Goal: Information Seeking & Learning: Learn about a topic

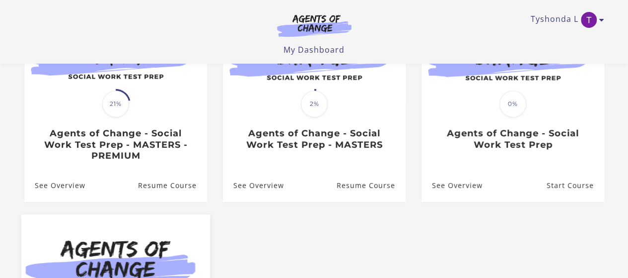
scroll to position [139, 0]
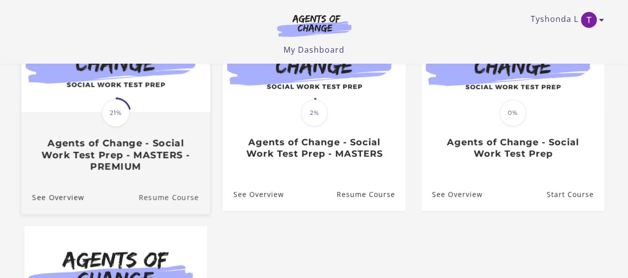
click at [173, 194] on link "Resume Course" at bounding box center [175, 196] width 72 height 33
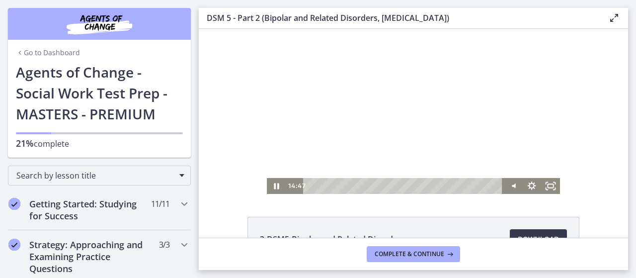
scroll to position [0, 0]
click at [272, 182] on icon "Pause" at bounding box center [276, 185] width 23 height 19
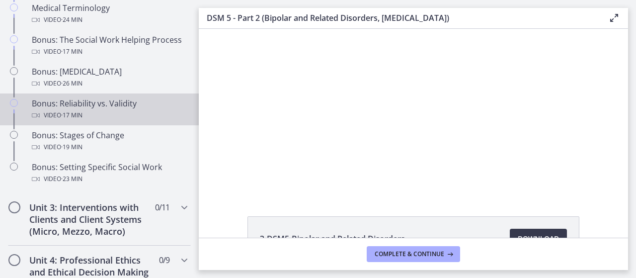
scroll to position [799, 0]
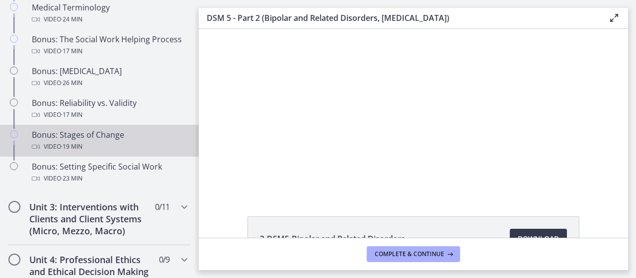
click at [126, 152] on div "Video · 19 min" at bounding box center [109, 147] width 155 height 12
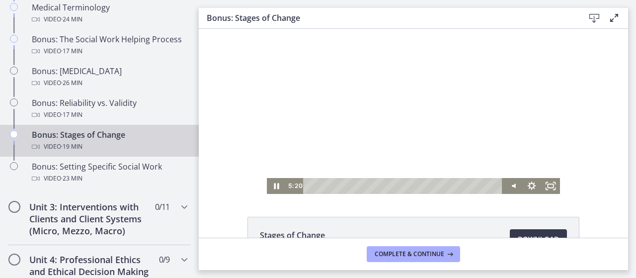
click at [359, 187] on div "Playbar" at bounding box center [404, 186] width 188 height 16
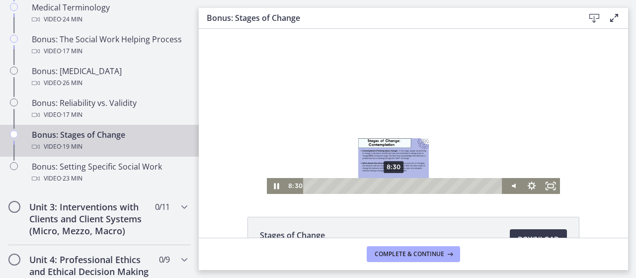
click at [390, 186] on div "8:30" at bounding box center [404, 186] width 188 height 16
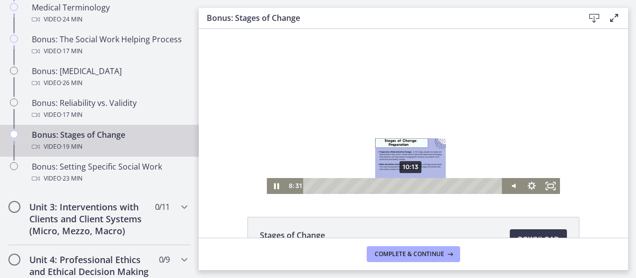
click at [391, 186] on div "Playbar" at bounding box center [393, 185] width 5 height 5
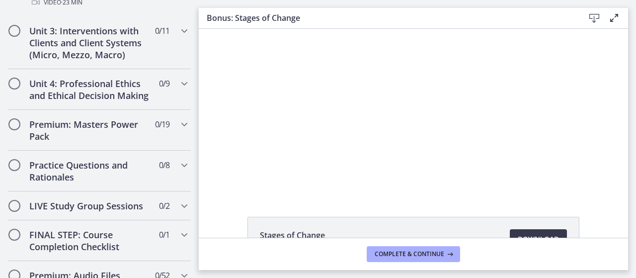
scroll to position [974, 0]
click at [107, 54] on h2 "Unit 3: Interventions with Clients and Client Systems (Micro, Mezzo, Macro)" at bounding box center [89, 44] width 121 height 36
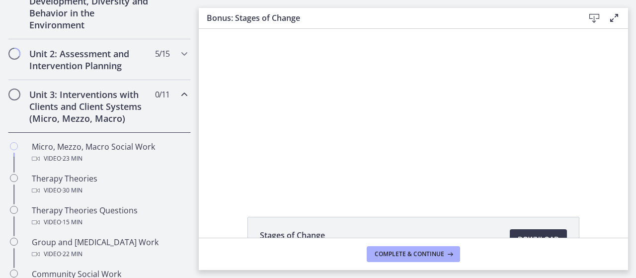
scroll to position [311, 0]
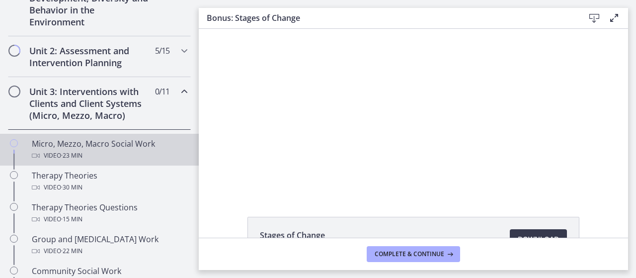
click at [128, 141] on div "Micro, Mezzo, Macro Social Work Video · 23 min" at bounding box center [109, 150] width 155 height 24
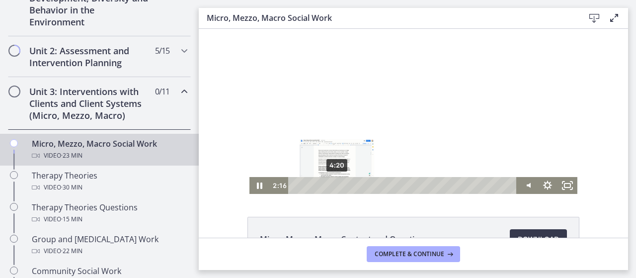
click at [333, 184] on div "4:20" at bounding box center [403, 185] width 217 height 17
click at [350, 185] on div "6:05" at bounding box center [403, 185] width 217 height 17
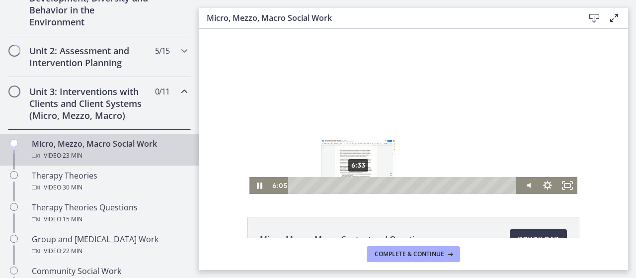
click at [355, 183] on div "6:33" at bounding box center [403, 185] width 217 height 17
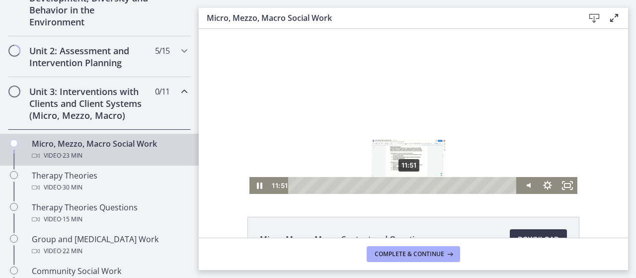
click at [406, 182] on div "11:51" at bounding box center [403, 185] width 217 height 17
click at [459, 174] on div at bounding box center [413, 111] width 328 height 165
click at [414, 173] on div at bounding box center [413, 111] width 328 height 165
click at [394, 186] on div "10:33" at bounding box center [403, 185] width 217 height 17
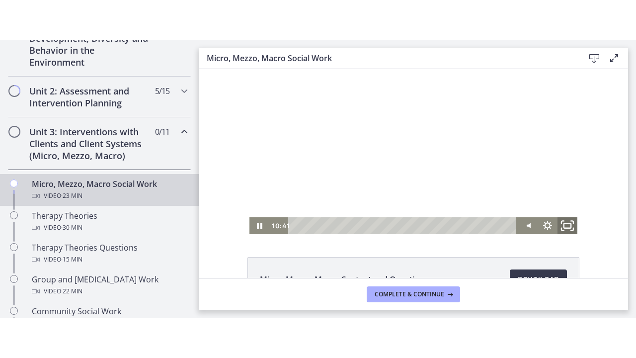
click at [561, 223] on icon "Fullscreen" at bounding box center [567, 225] width 24 height 20
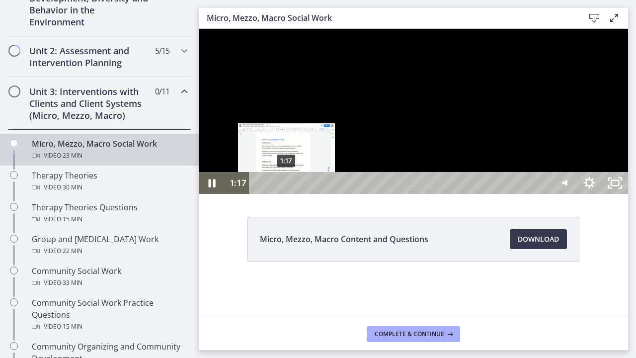
click at [287, 194] on div "1:17" at bounding box center [401, 183] width 286 height 22
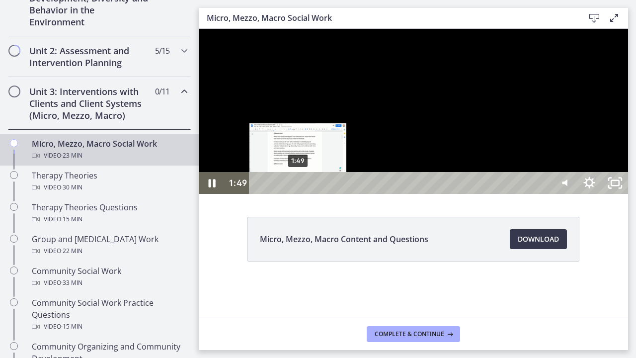
click at [298, 194] on div "1:49" at bounding box center [401, 183] width 286 height 22
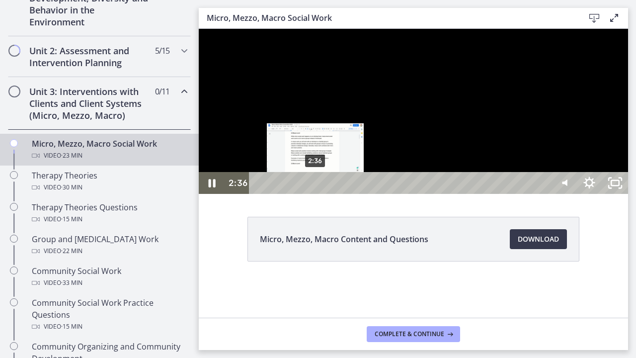
click at [316, 194] on div "2:36" at bounding box center [401, 183] width 286 height 22
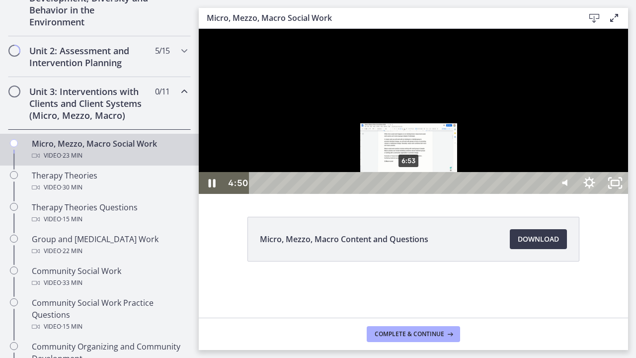
click at [409, 194] on div "6:53" at bounding box center [401, 183] width 286 height 22
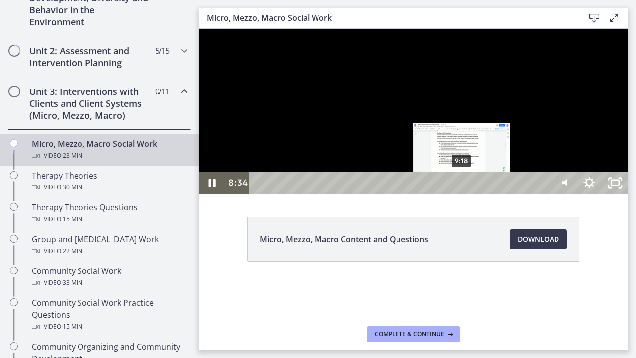
click at [462, 194] on div "9:18" at bounding box center [401, 183] width 286 height 22
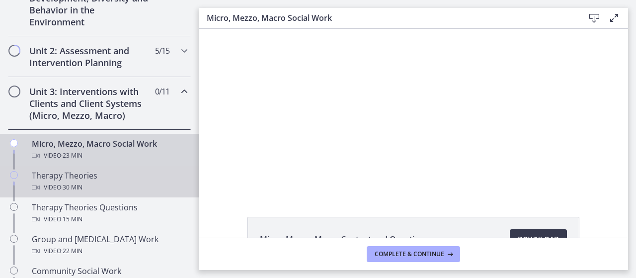
click at [138, 173] on div "Therapy Theories Video · 30 min" at bounding box center [109, 181] width 155 height 24
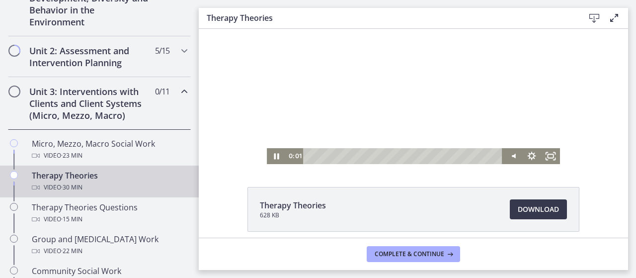
scroll to position [30, 0]
click at [314, 153] on div "Playbar" at bounding box center [404, 156] width 188 height 16
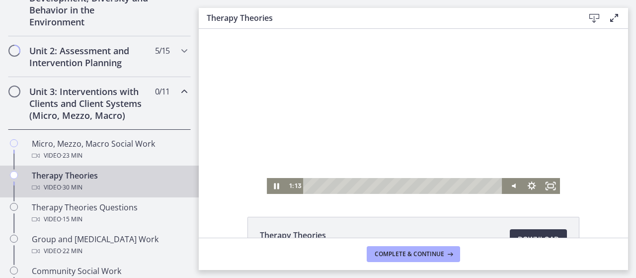
scroll to position [0, 0]
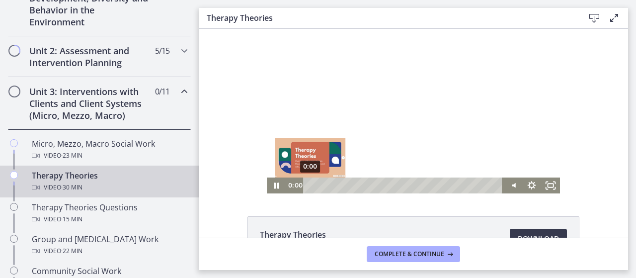
click at [310, 184] on div "0:00" at bounding box center [404, 185] width 188 height 16
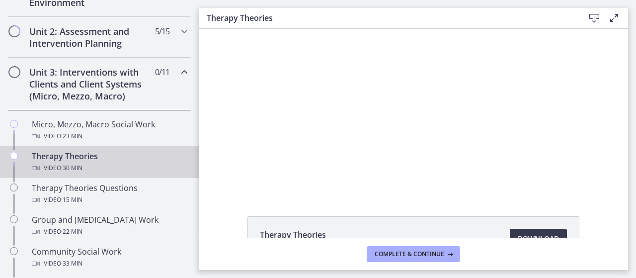
scroll to position [37, 0]
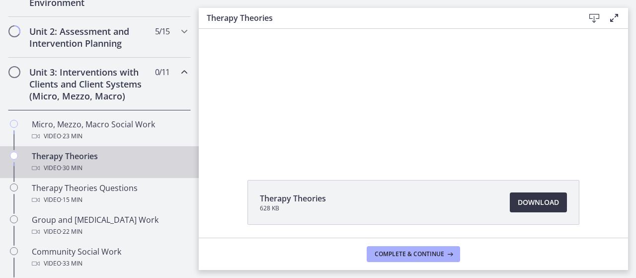
click at [521, 207] on span "Download Opens in a new window" at bounding box center [537, 202] width 41 height 12
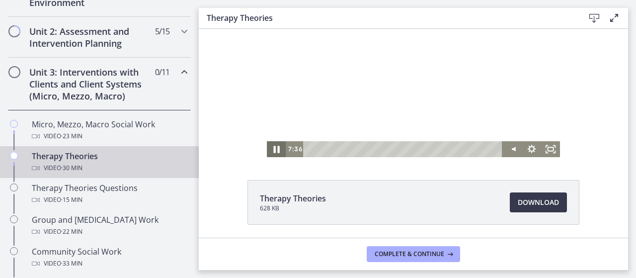
click at [273, 148] on icon "Pause" at bounding box center [276, 148] width 6 height 7
click at [277, 146] on icon "Play Video" at bounding box center [277, 149] width 23 height 19
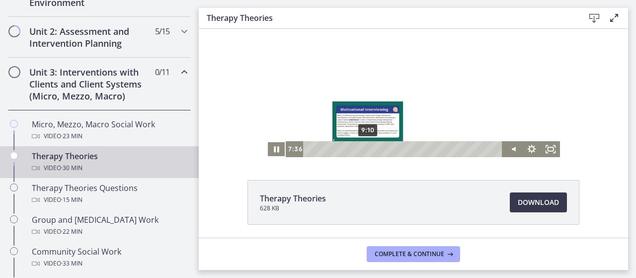
click at [364, 146] on div "9:10" at bounding box center [404, 149] width 188 height 16
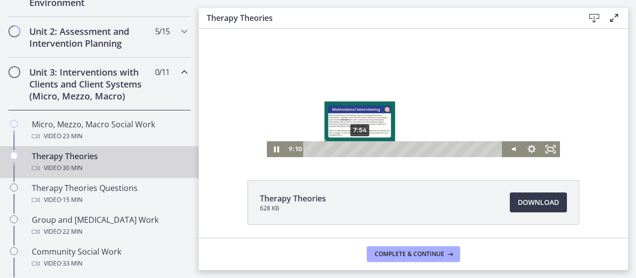
scroll to position [0, 0]
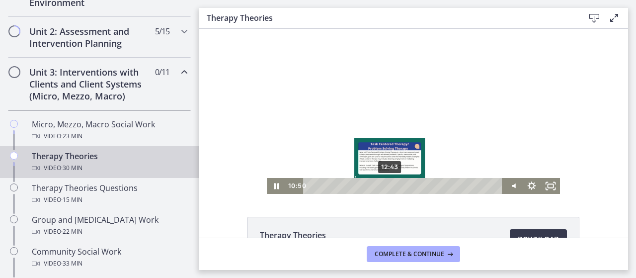
click at [388, 184] on div "12:43" at bounding box center [404, 186] width 188 height 16
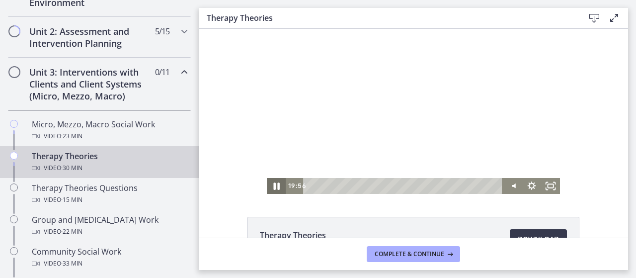
click at [272, 186] on icon "Pause" at bounding box center [276, 185] width 23 height 19
click at [269, 185] on icon "Play Video" at bounding box center [276, 186] width 19 height 16
click at [510, 158] on div "Volume" at bounding box center [512, 158] width 6 height 6
click at [510, 149] on div "Volume" at bounding box center [512, 152] width 19 height 52
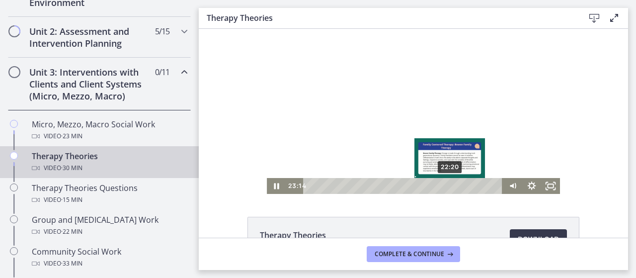
click at [447, 185] on div "22:20" at bounding box center [404, 186] width 188 height 16
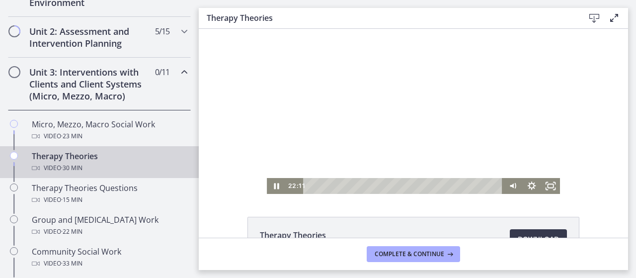
click at [437, 177] on div at bounding box center [413, 111] width 293 height 165
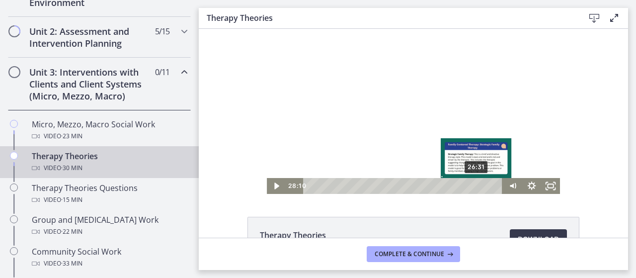
click at [474, 185] on div "26:31" at bounding box center [404, 186] width 188 height 16
click at [475, 186] on div "26:21" at bounding box center [404, 186] width 188 height 16
click at [476, 184] on div "26:55" at bounding box center [404, 186] width 188 height 16
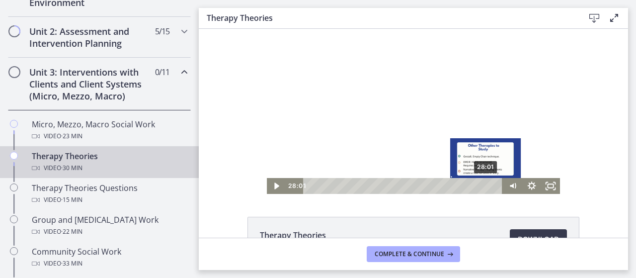
click at [483, 185] on div "28:01" at bounding box center [404, 186] width 188 height 16
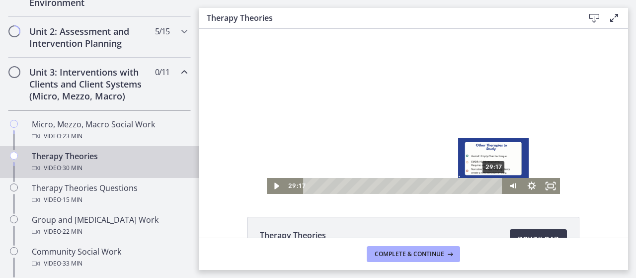
click at [491, 184] on div "29:17" at bounding box center [404, 186] width 188 height 16
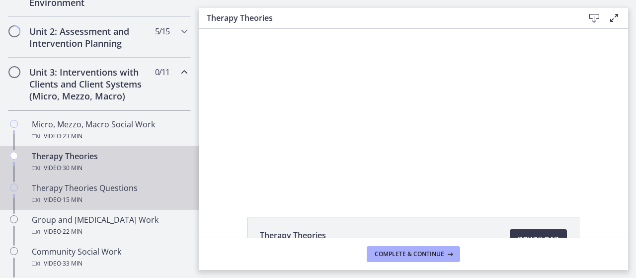
click at [130, 199] on div "Video · 15 min" at bounding box center [109, 200] width 155 height 12
click at [112, 162] on div "Video · 30 min" at bounding box center [109, 168] width 155 height 12
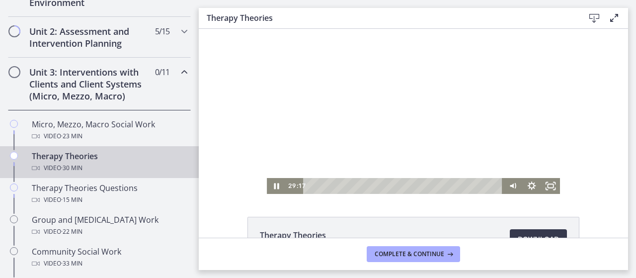
click at [482, 187] on div "Playbar" at bounding box center [404, 186] width 188 height 16
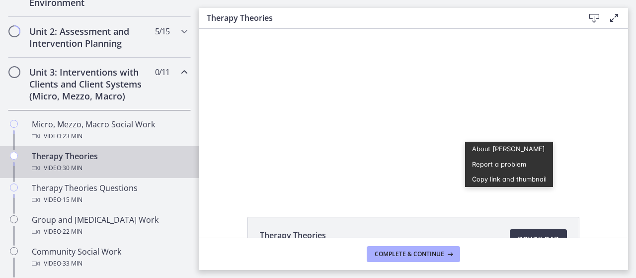
click at [464, 213] on div "Therapy Theories 628 KB Download Opens in a new window" at bounding box center [413, 133] width 429 height 209
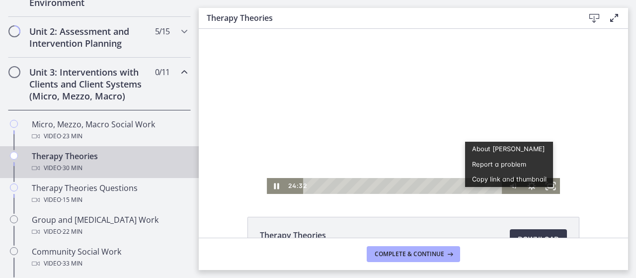
click at [469, 185] on button "Copy link and thumbnail" at bounding box center [509, 179] width 88 height 15
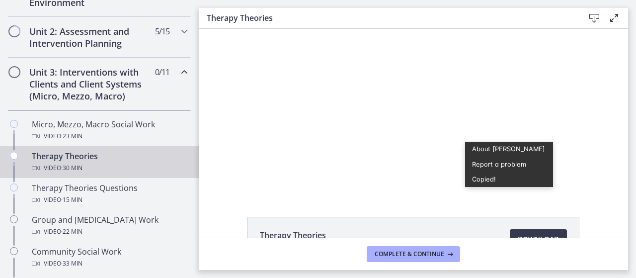
click at [474, 199] on div "Therapy Theories 628 KB Download Opens in a new window" at bounding box center [413, 133] width 429 height 209
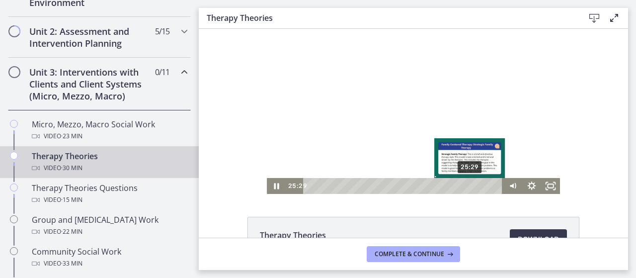
click at [467, 185] on div "25:29" at bounding box center [404, 186] width 188 height 16
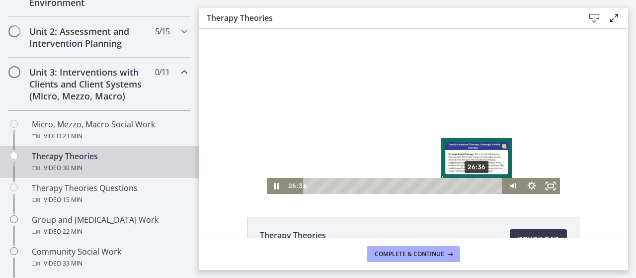
click at [474, 186] on div "26:36" at bounding box center [404, 186] width 188 height 16
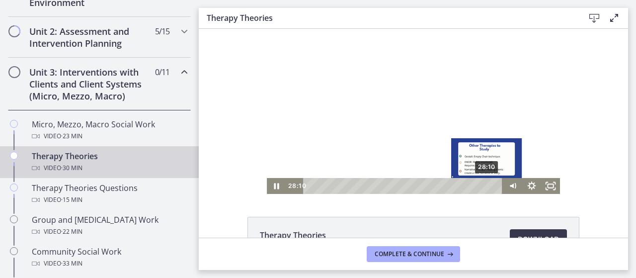
click at [484, 187] on div "28:10" at bounding box center [404, 186] width 188 height 16
click at [484, 186] on div "Playbar" at bounding box center [486, 185] width 5 height 5
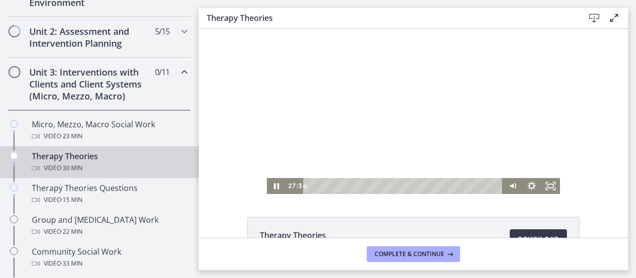
click at [287, 178] on div "27:34 8:32" at bounding box center [394, 186] width 217 height 16
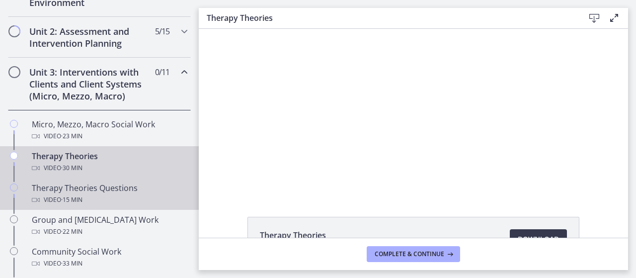
click at [86, 187] on div "Therapy Theories Questions Video · 15 min" at bounding box center [109, 194] width 155 height 24
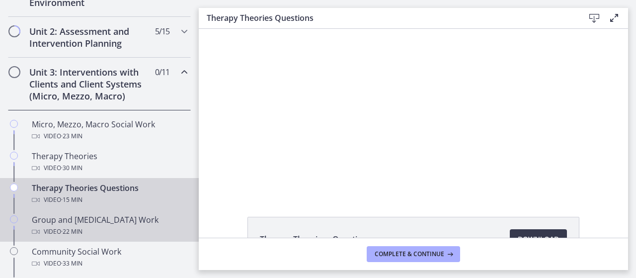
click at [98, 218] on div "Group and [MEDICAL_DATA] Work Video · 22 min" at bounding box center [109, 226] width 155 height 24
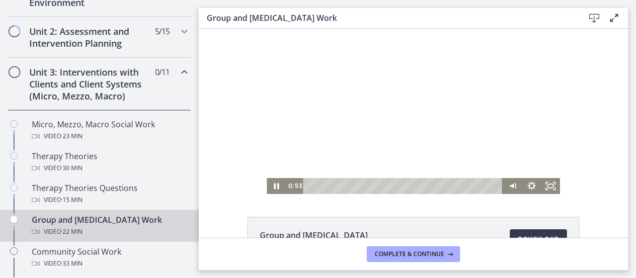
click at [314, 187] on div "Playbar" at bounding box center [404, 186] width 188 height 16
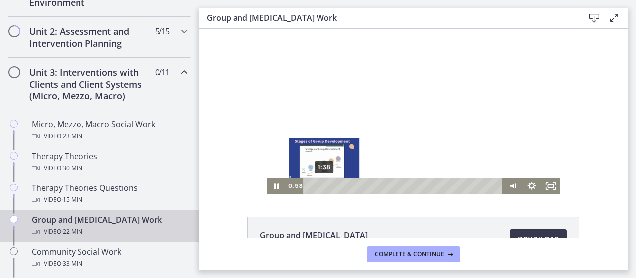
click at [320, 186] on div "1:38" at bounding box center [404, 186] width 188 height 16
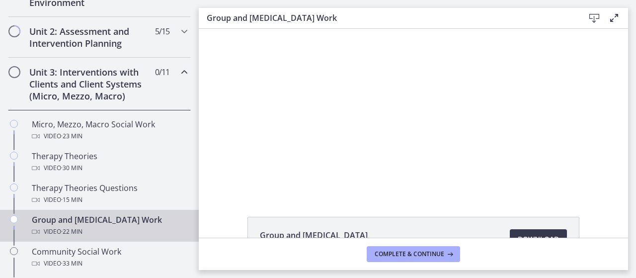
click at [324, 195] on div "Group and [MEDICAL_DATA] 250 KB Download Opens in a new window" at bounding box center [413, 133] width 429 height 209
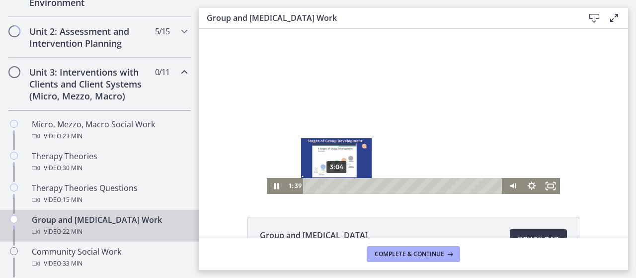
click at [333, 183] on div "3:04" at bounding box center [404, 186] width 188 height 16
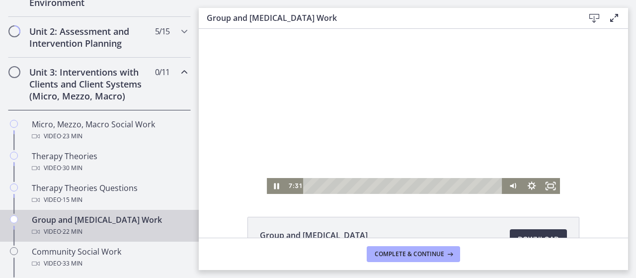
click at [393, 177] on div at bounding box center [413, 111] width 293 height 165
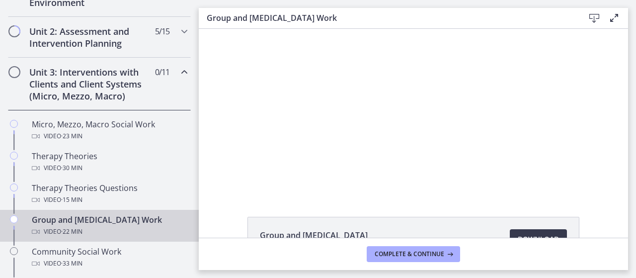
click at [210, 173] on div "Click for sound @keyframes VOLUME_SMALL_WAVE_FLASH { 0% { opacity: 0; } 33% { o…" at bounding box center [413, 111] width 429 height 165
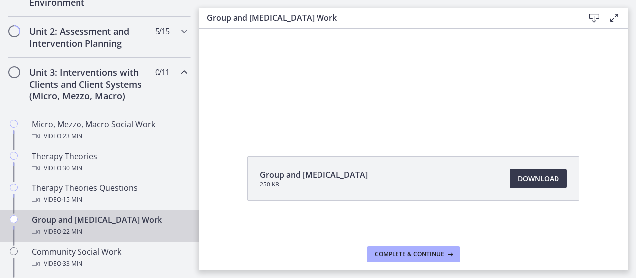
click at [210, 173] on div "Group and [MEDICAL_DATA] 250 KB Download Opens in a new window" at bounding box center [413, 202] width 429 height 92
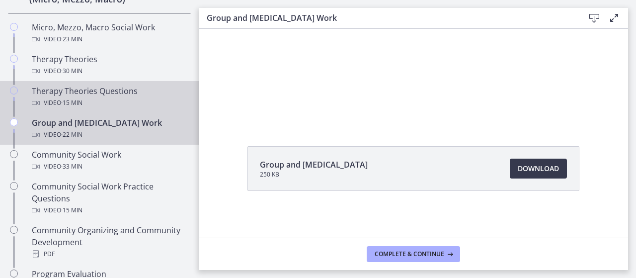
scroll to position [428, 0]
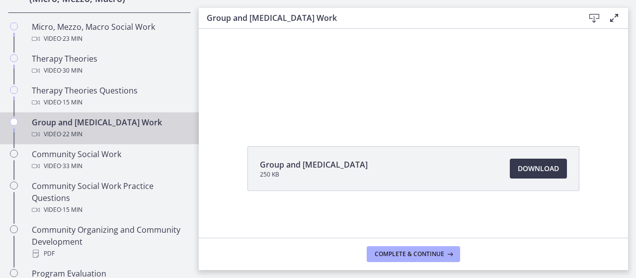
click at [461, 209] on div "Group and [MEDICAL_DATA] 250 KB Download Opens in a new window" at bounding box center [413, 192] width 348 height 92
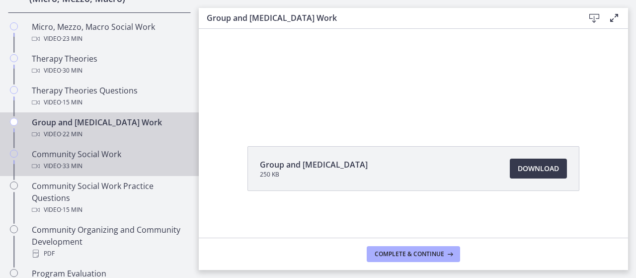
click at [72, 157] on div "Community Social Work Video · 33 min" at bounding box center [109, 160] width 155 height 24
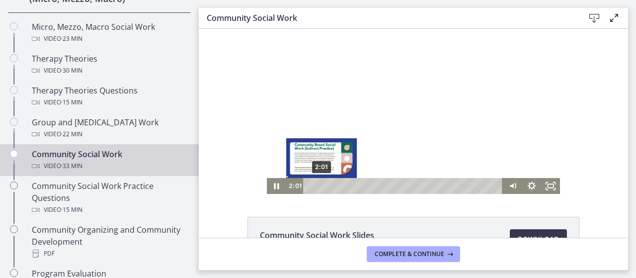
click at [318, 183] on div "2:01" at bounding box center [404, 186] width 188 height 16
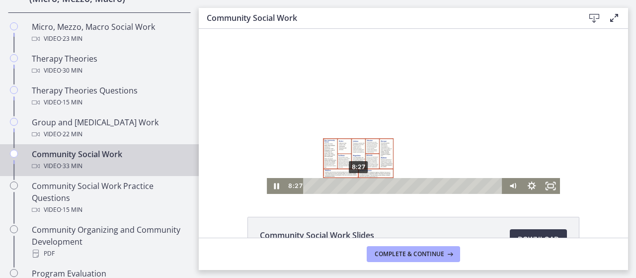
click at [355, 186] on div "8:27" at bounding box center [404, 186] width 188 height 16
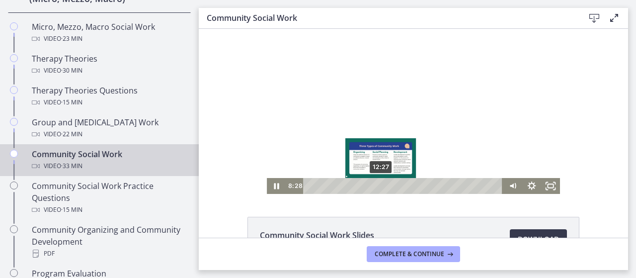
click at [378, 184] on div "12:27" at bounding box center [404, 186] width 188 height 16
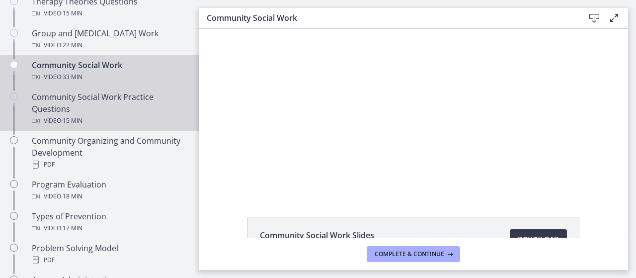
scroll to position [516, 0]
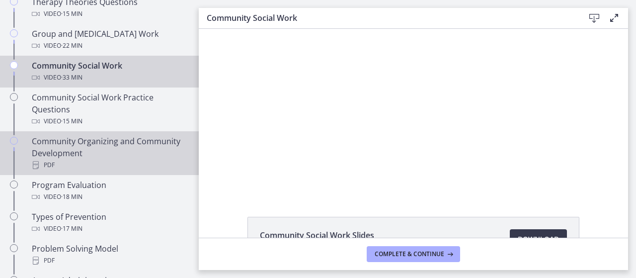
click at [91, 144] on div "Community Organizing and Community Development PDF" at bounding box center [109, 153] width 155 height 36
